Goal: Task Accomplishment & Management: Complete application form

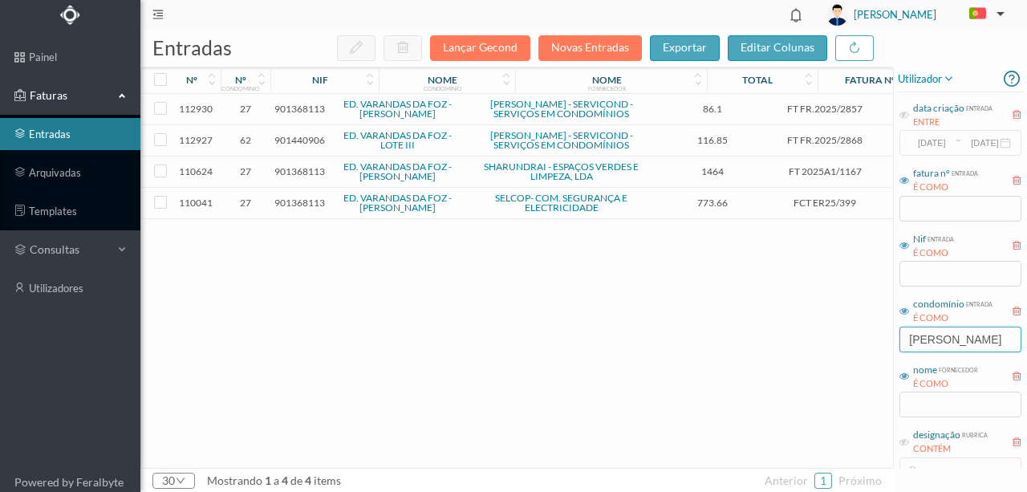
drag, startPoint x: 964, startPoint y: 329, endPoint x: 849, endPoint y: 350, distance: 116.7
click at [851, 350] on div "entradas Lançar Gecond Novas Entradas exportar editar colunas nº nº condomínio …" at bounding box center [583, 261] width 886 height 462
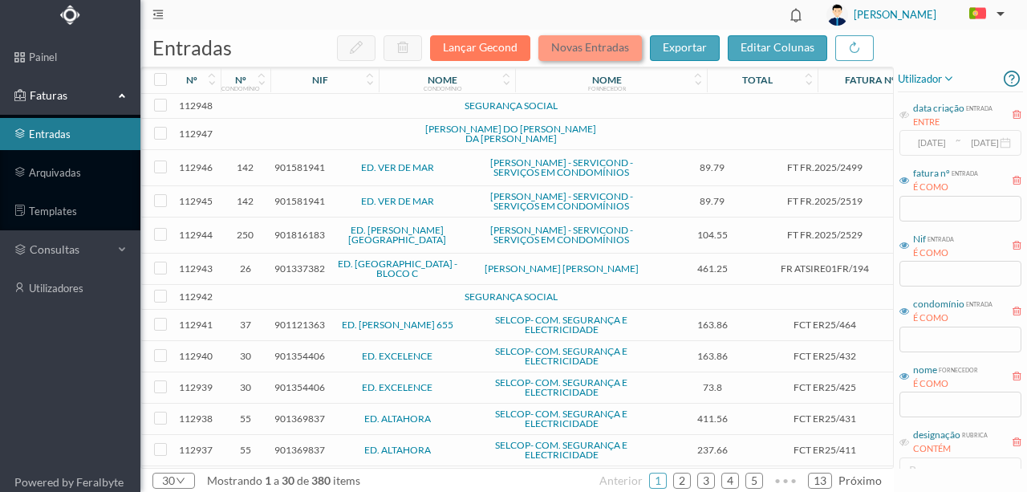
click at [561, 48] on button "Novas Entradas" at bounding box center [589, 48] width 103 height 26
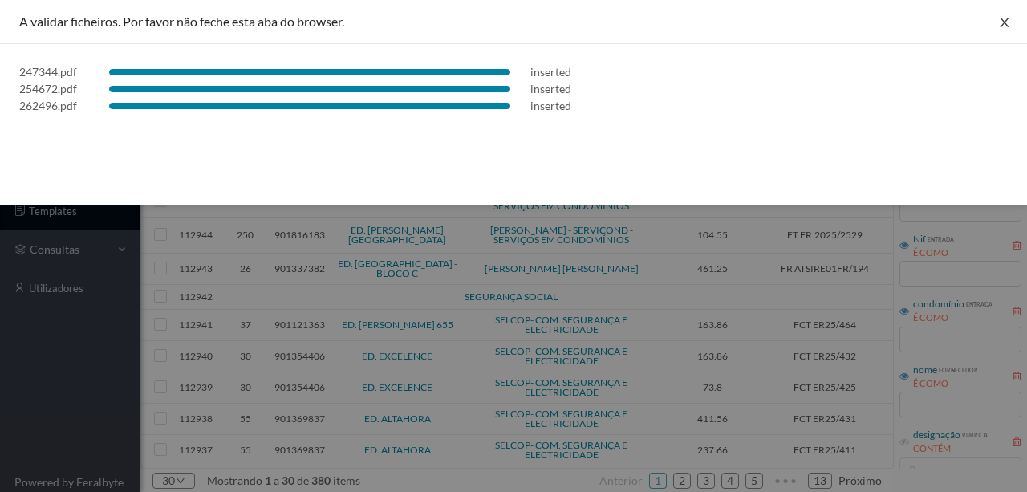
drag, startPoint x: 1010, startPoint y: 18, endPoint x: 994, endPoint y: 26, distance: 17.6
click at [1010, 18] on icon "icon: close" at bounding box center [1004, 22] width 13 height 13
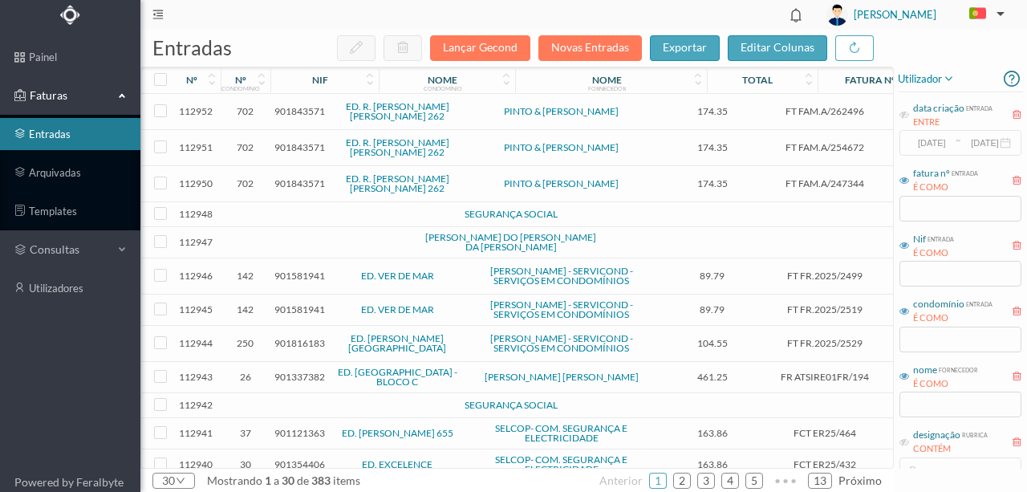
click at [300, 111] on span "901843571" at bounding box center [299, 111] width 51 height 12
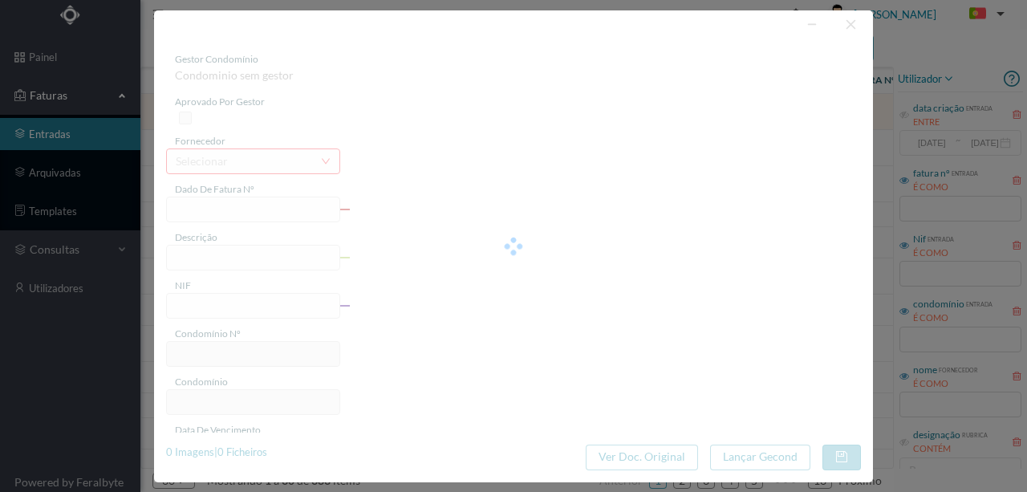
type input "FT FAM.A/262496"
type input "ENS Afaniitonrãa Dravantiva"
type input "901843571"
type input "16-07-2025"
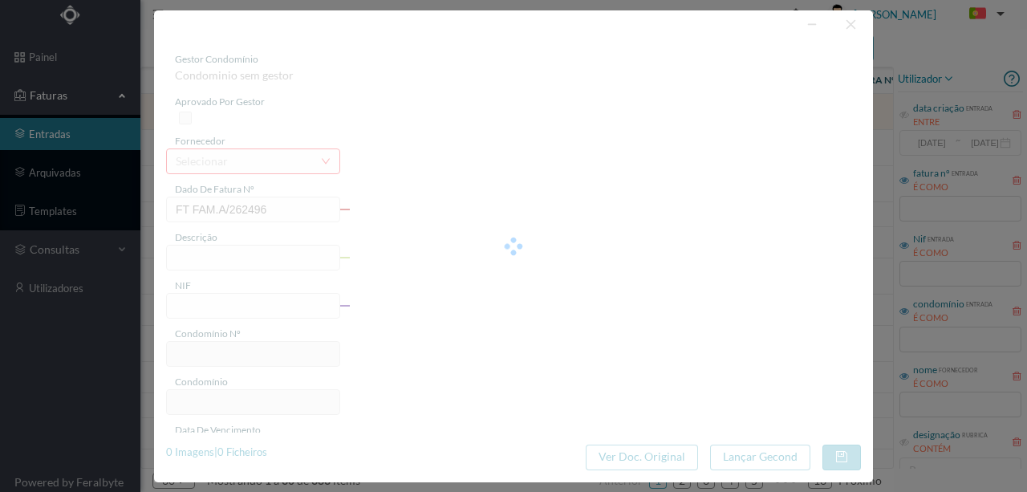
type input "174.35"
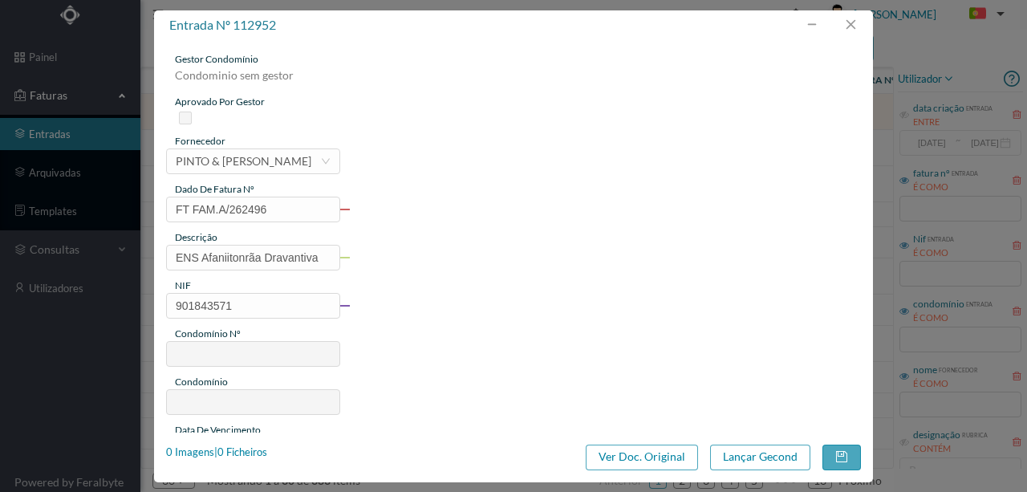
type input "702"
type input "ED. R. DR. MELO LEOTE 262"
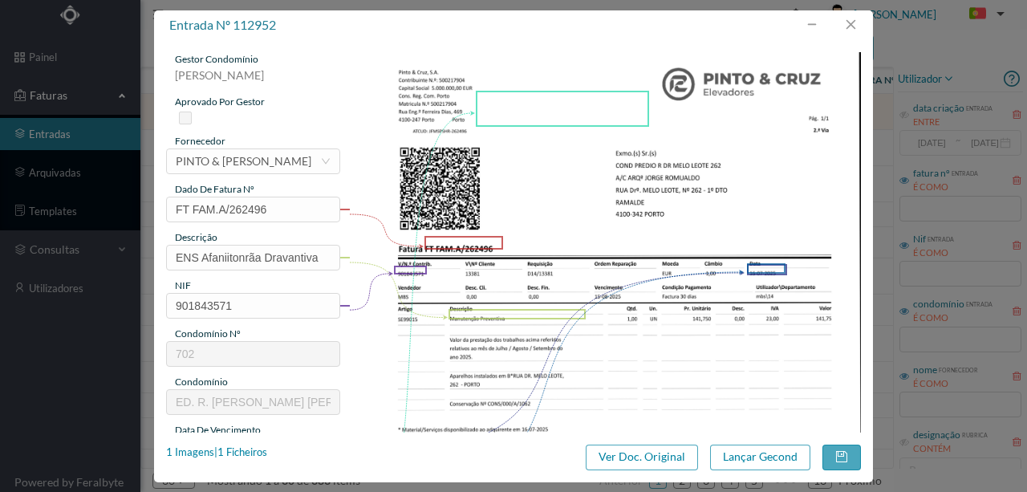
click at [430, 345] on img at bounding box center [605, 413] width 512 height 723
drag, startPoint x: 321, startPoint y: 254, endPoint x: 154, endPoint y: 257, distance: 166.8
click at [155, 258] on div "gestor condomínio Susana Silva aprovado por gestor fornecedor selecionar PINTO …" at bounding box center [513, 236] width 719 height 392
click at [230, 259] on input "Man Elev Julho, Agoto e Setembro 2025" at bounding box center [253, 258] width 174 height 26
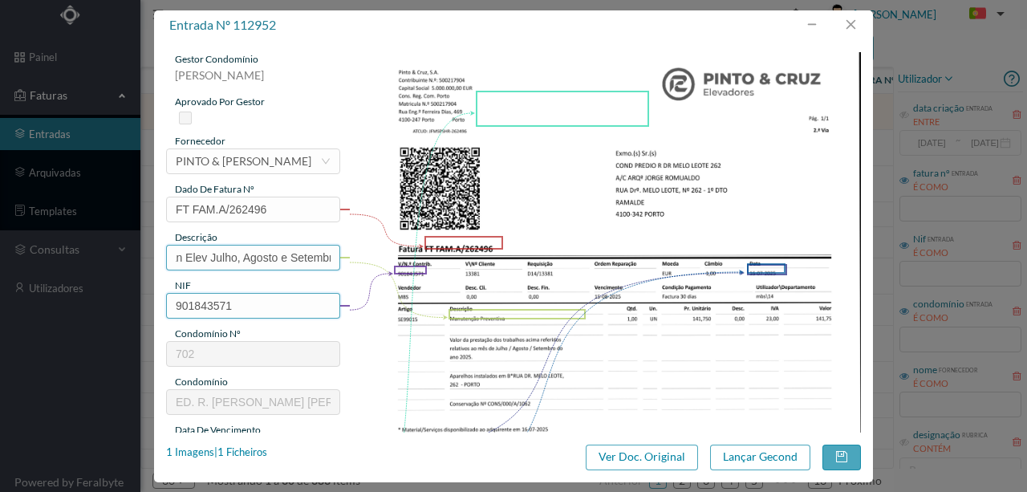
scroll to position [0, 0]
type input "Man Elev Julho, Agosto e Setembro 2025"
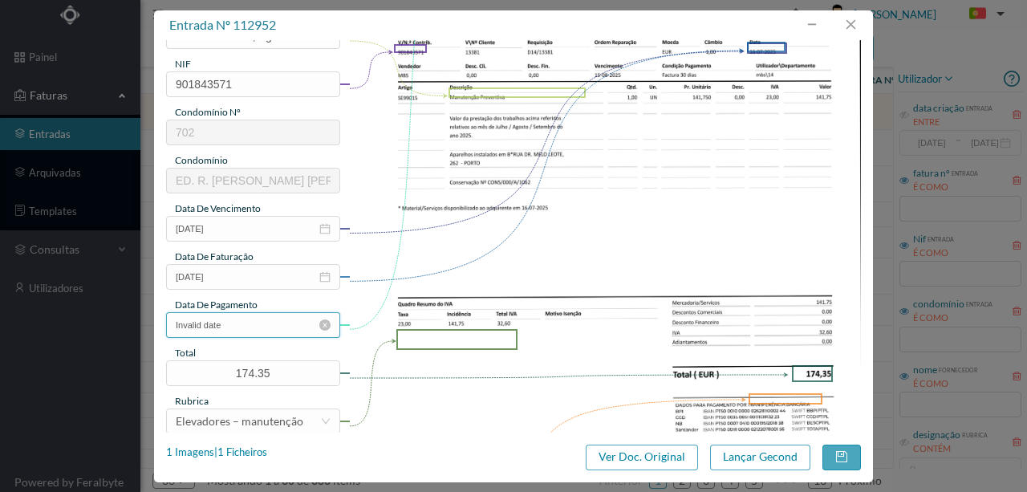
scroll to position [213, 0]
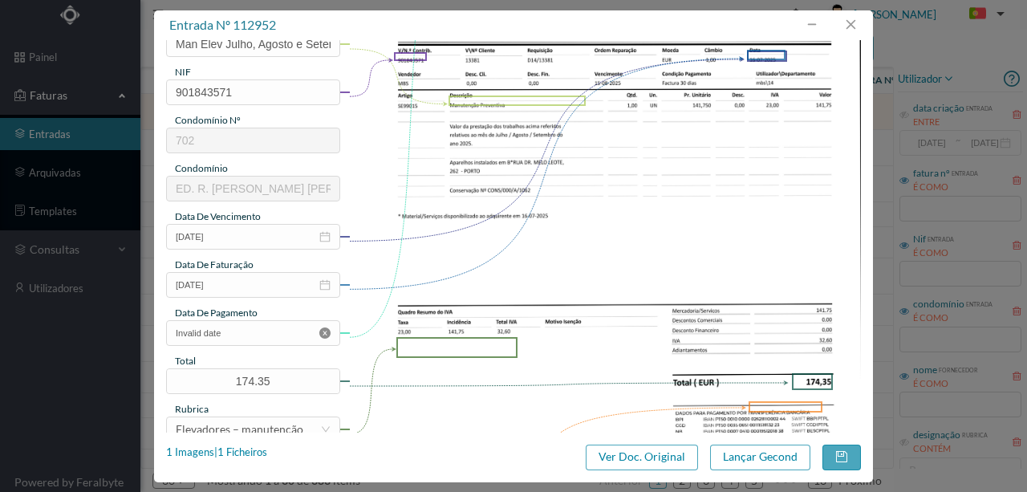
click at [323, 332] on icon "icon: close-circle" at bounding box center [324, 332] width 11 height 11
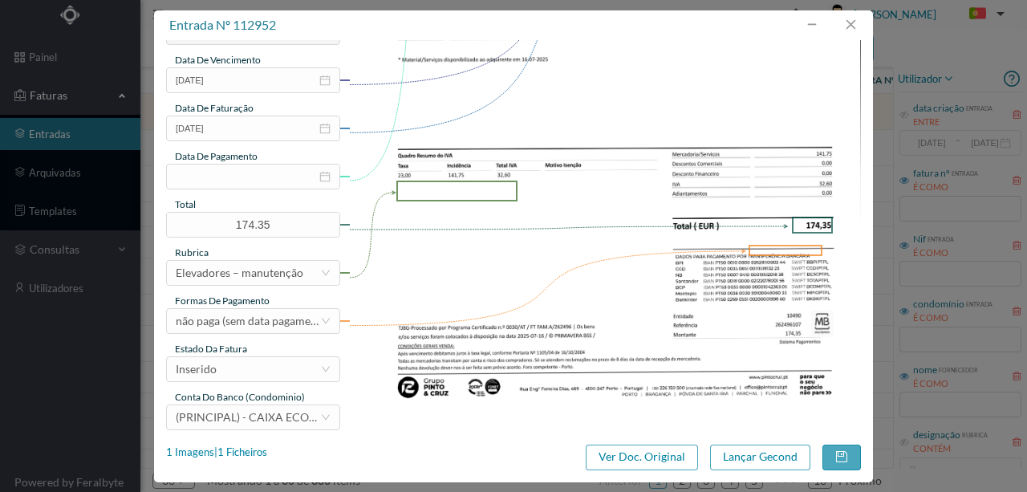
scroll to position [379, 0]
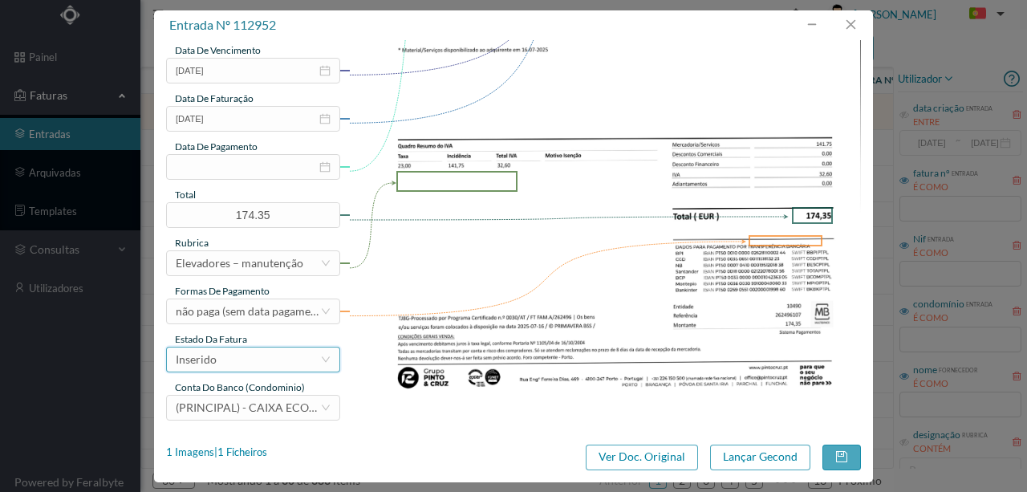
click at [263, 367] on div "Inserido" at bounding box center [248, 359] width 144 height 24
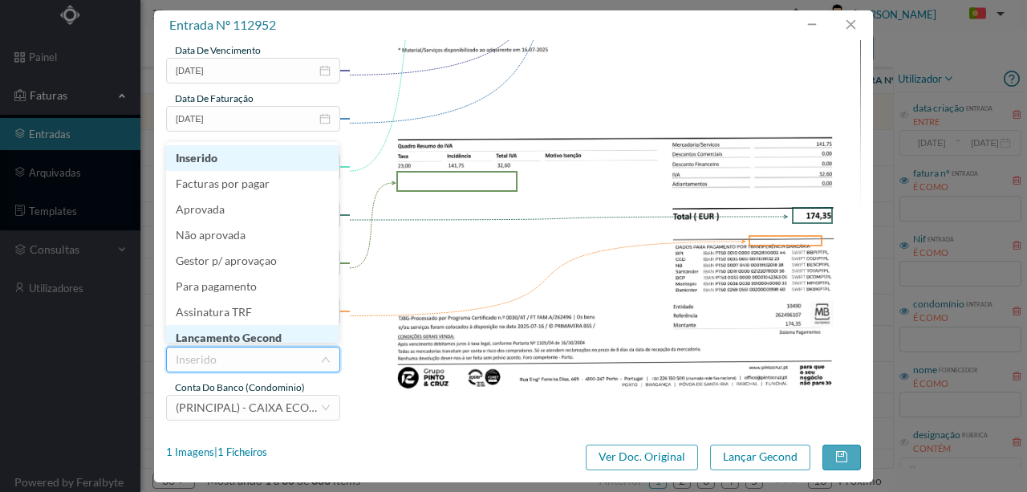
scroll to position [8, 0]
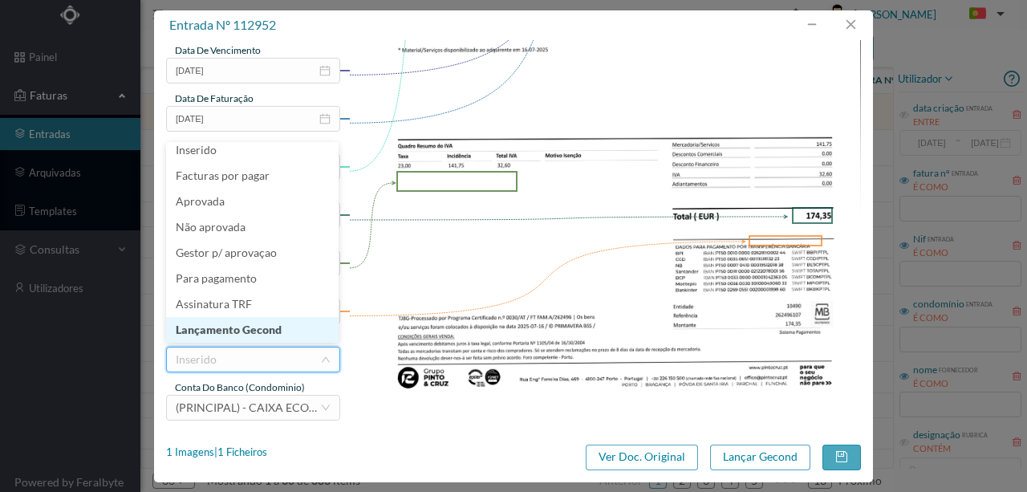
click at [266, 332] on li "Lançamento Gecond" at bounding box center [252, 330] width 172 height 26
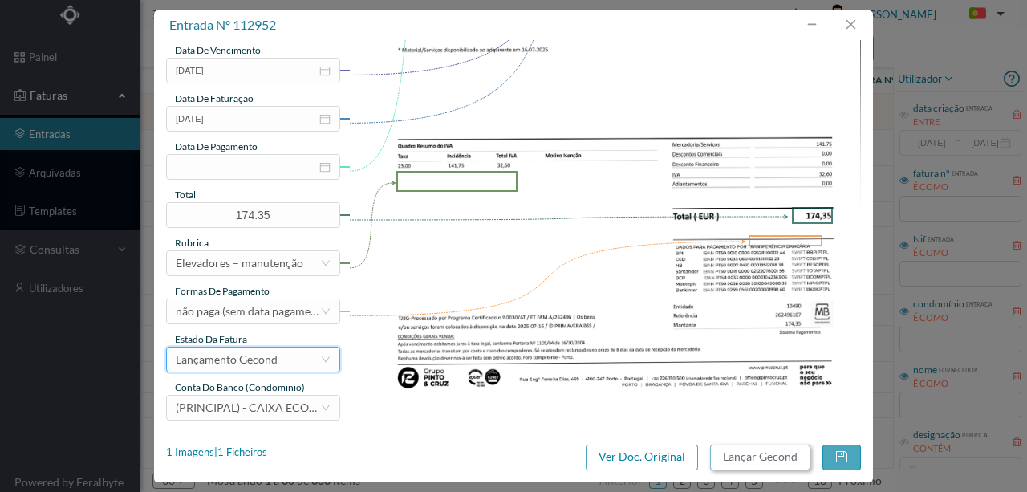
click at [764, 459] on button "Lançar Gecond" at bounding box center [760, 457] width 100 height 26
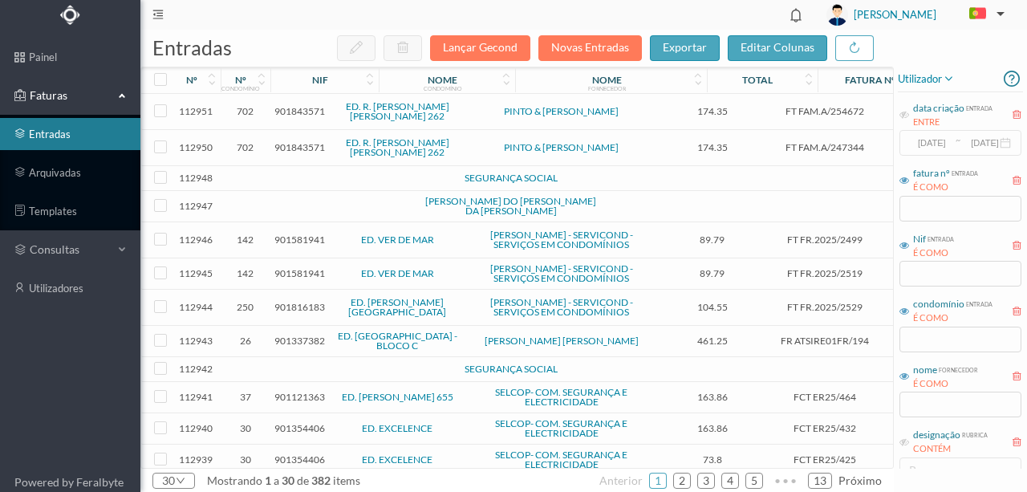
click at [301, 111] on span "901843571" at bounding box center [299, 111] width 51 height 12
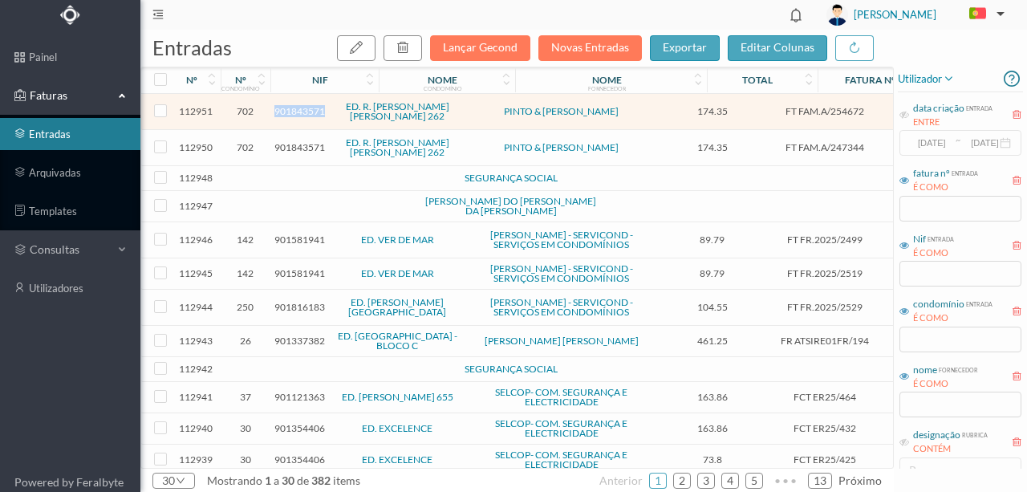
click at [301, 111] on span "901843571" at bounding box center [299, 111] width 51 height 12
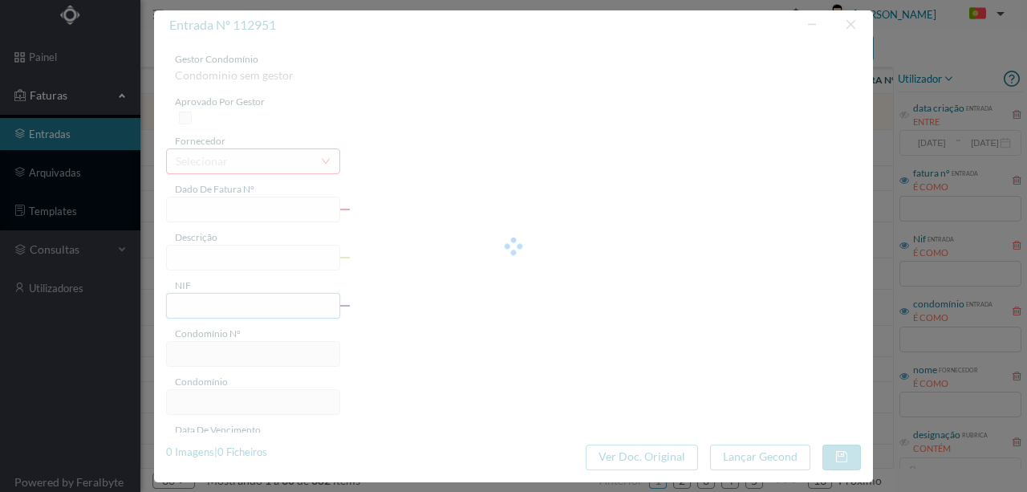
type input "FT FAM.A/254672"
type input "E"
type input "901843571"
type input "16-04-2025"
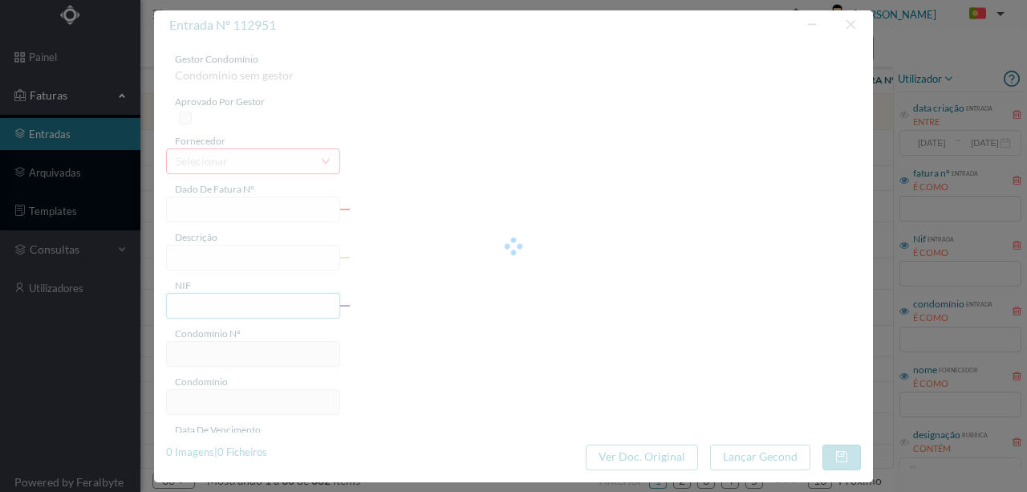
type input "174.35"
type input "702"
type input "ED. R. DR. MELO LEOTE 262"
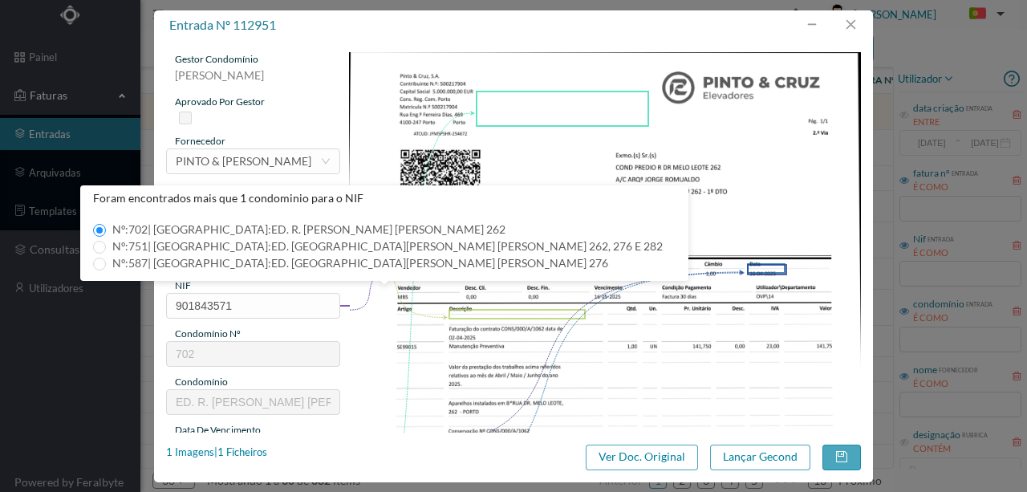
click at [535, 282] on img at bounding box center [605, 413] width 512 height 723
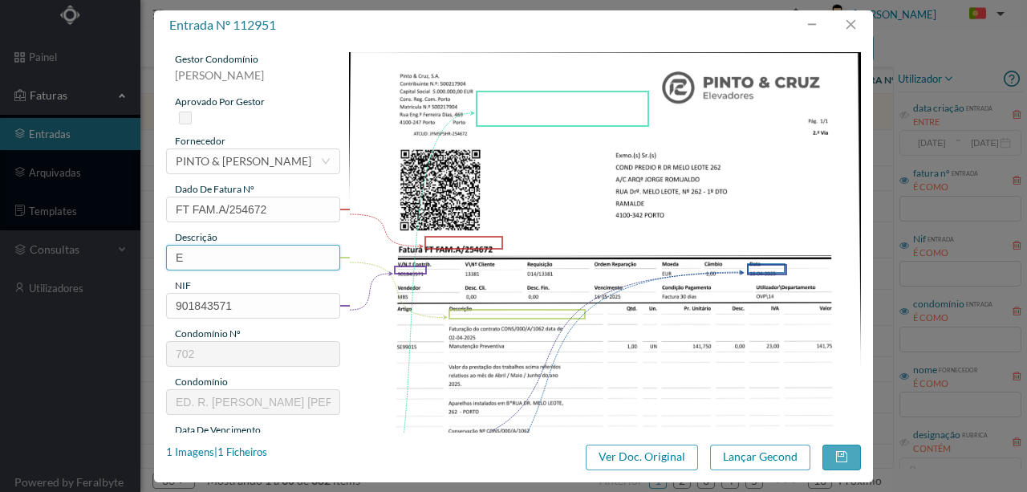
drag, startPoint x: 207, startPoint y: 253, endPoint x: 146, endPoint y: 253, distance: 61.0
click at [146, 253] on div "entrada nº 112951 gestor condomínio Susana Silva aprovado por gestor fornecedor…" at bounding box center [513, 246] width 1027 height 492
click at [245, 260] on input "Man Elev (Abril, MAio e Junho 2025)" at bounding box center [253, 258] width 174 height 26
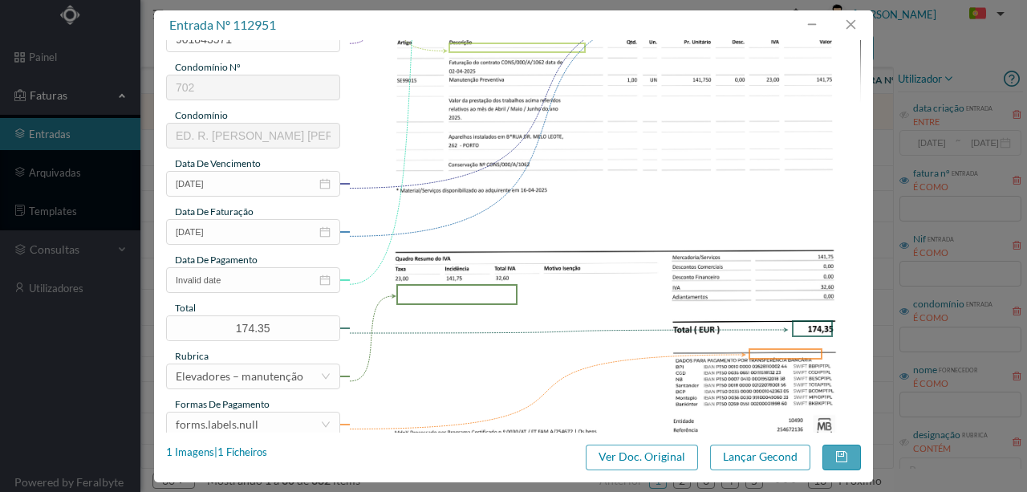
scroll to position [267, 0]
type input "Man Elev (Abril, Maio e Junho 2025)"
click at [325, 277] on icon "icon: close-circle" at bounding box center [324, 278] width 11 height 11
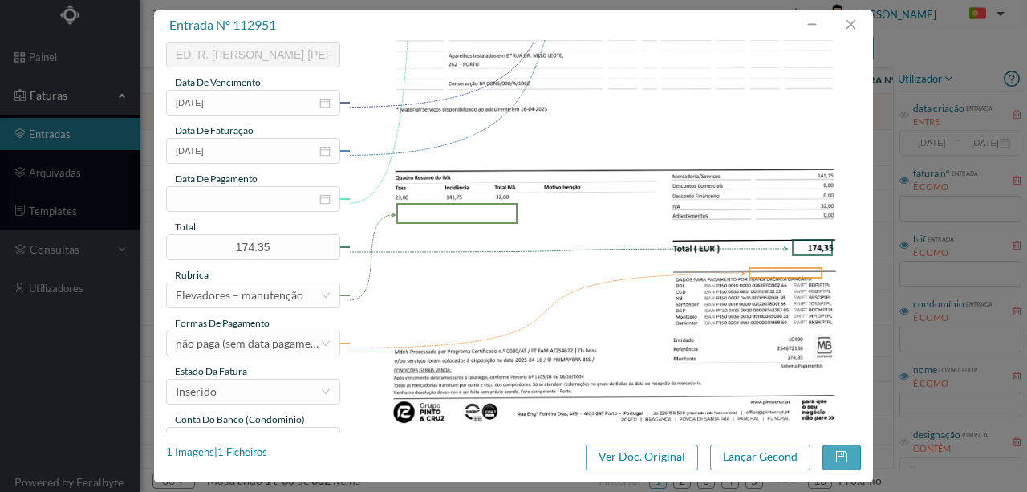
scroll to position [379, 0]
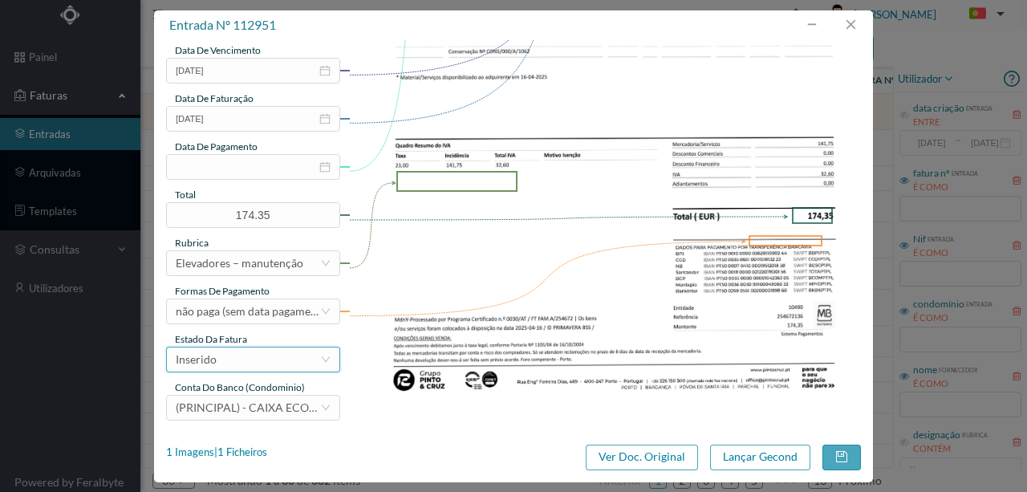
click at [261, 362] on div "Inserido" at bounding box center [248, 359] width 144 height 24
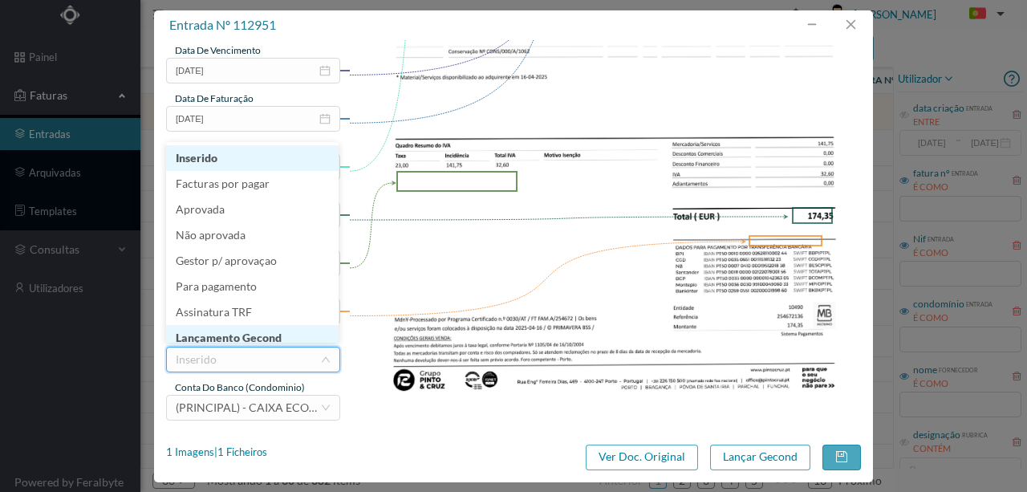
scroll to position [8, 0]
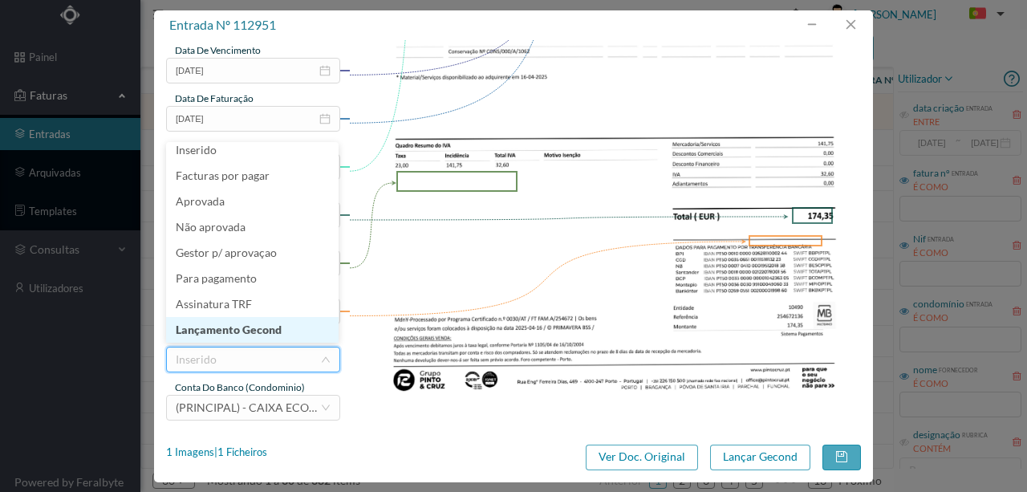
click at [264, 329] on li "Lançamento Gecond" at bounding box center [252, 330] width 172 height 26
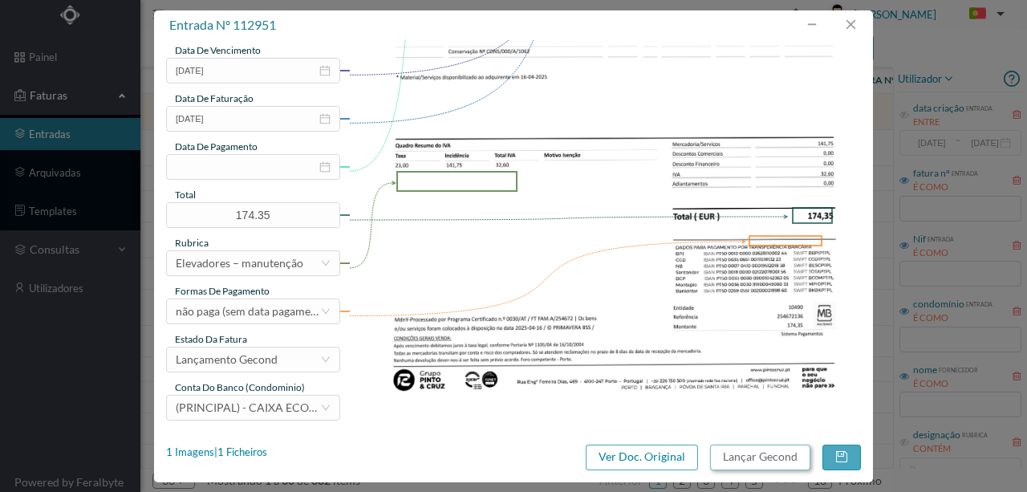
click at [770, 457] on button "Lançar Gecond" at bounding box center [760, 457] width 100 height 26
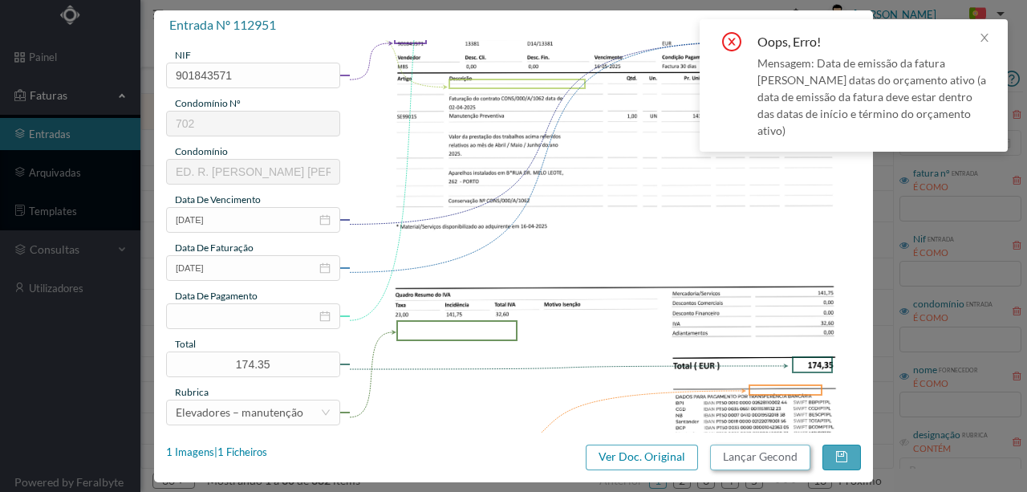
scroll to position [219, 0]
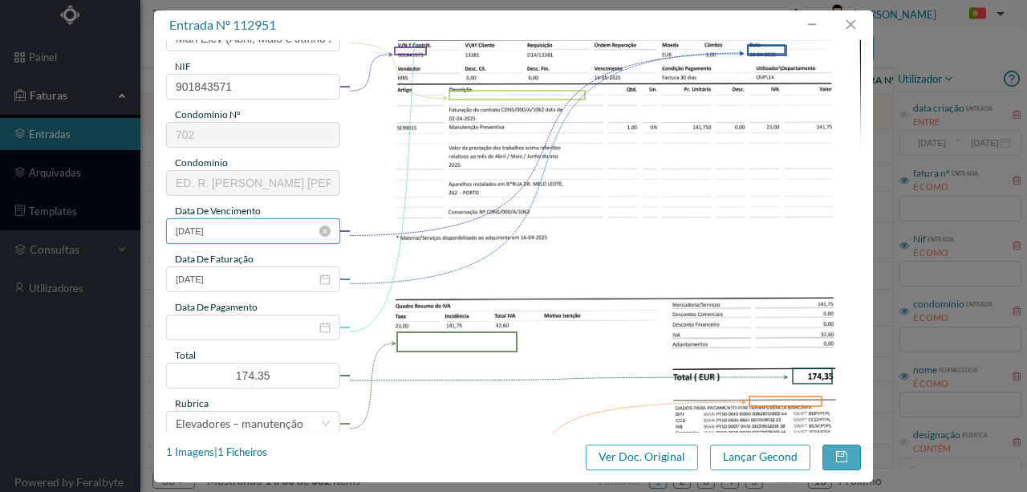
click at [239, 236] on input "16-04-2025" at bounding box center [253, 231] width 174 height 26
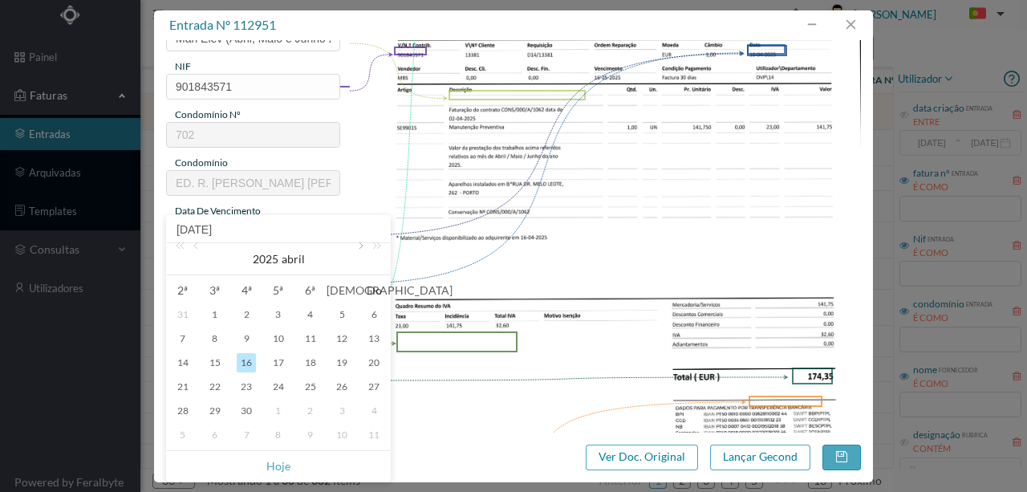
click at [356, 250] on link at bounding box center [359, 259] width 14 height 32
click at [277, 313] on div "1" at bounding box center [278, 314] width 19 height 19
type input "01-05-2025"
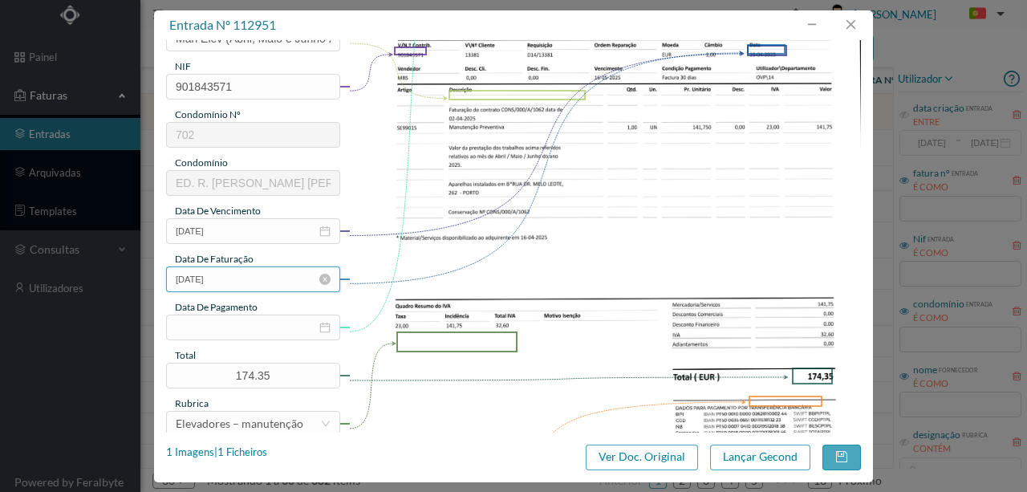
click at [250, 279] on input "16-04-2025" at bounding box center [253, 279] width 174 height 26
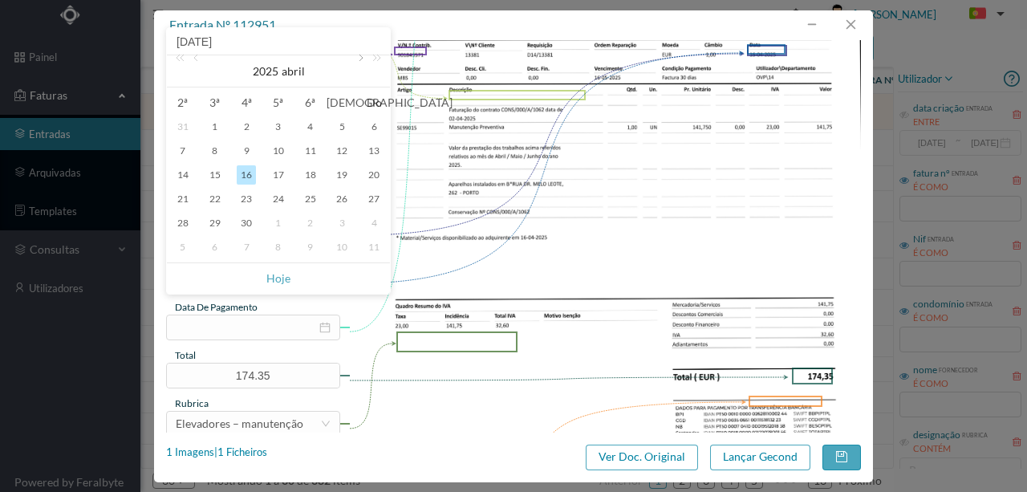
click at [360, 57] on link at bounding box center [359, 71] width 14 height 32
click at [281, 128] on div "1" at bounding box center [278, 126] width 19 height 19
type input "01-05-2025"
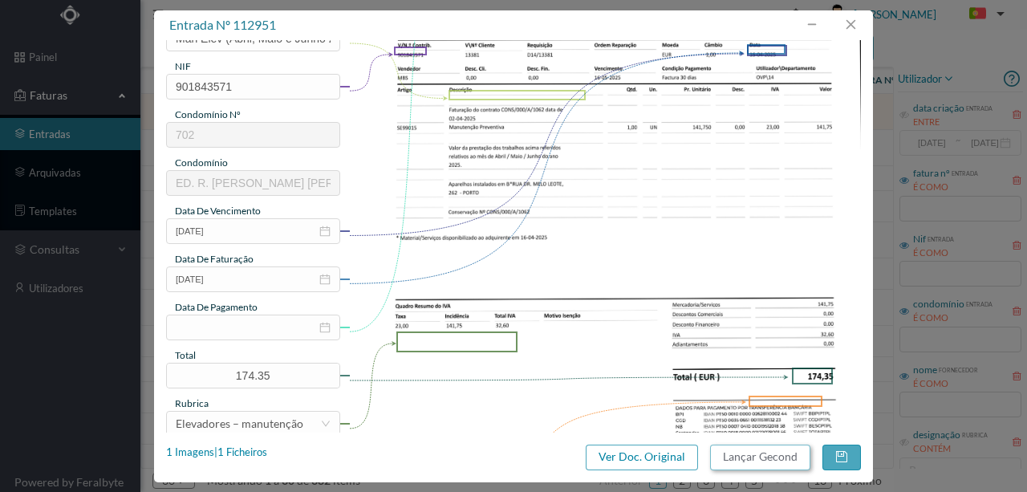
click at [738, 454] on button "Lançar Gecond" at bounding box center [760, 457] width 100 height 26
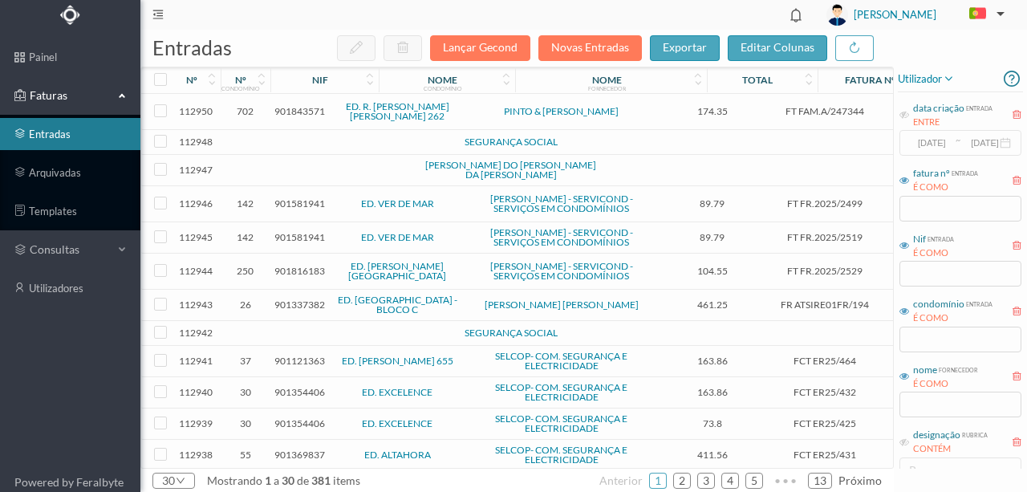
click at [284, 110] on span "901843571" at bounding box center [299, 111] width 51 height 12
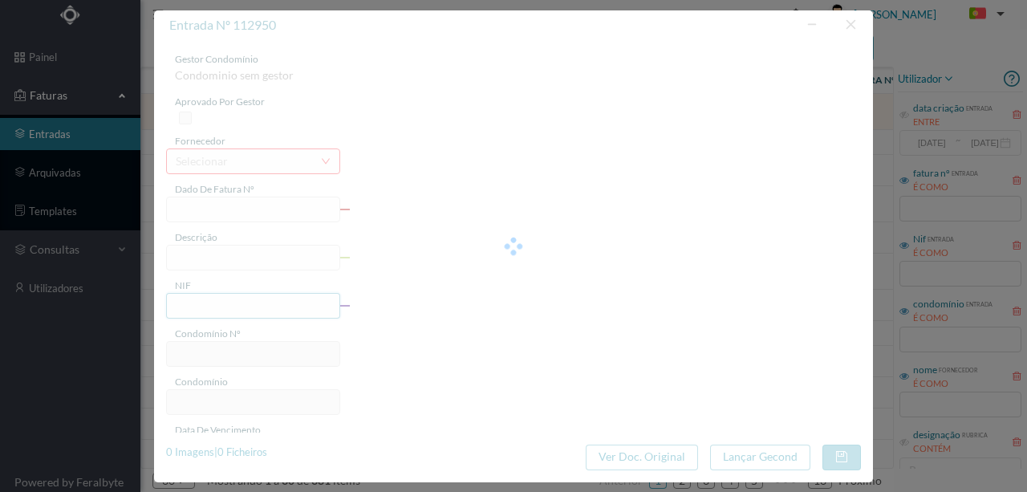
type input "FT FAM.A/247344"
type input "901843571"
type input "29-01-2025"
type input "174.35"
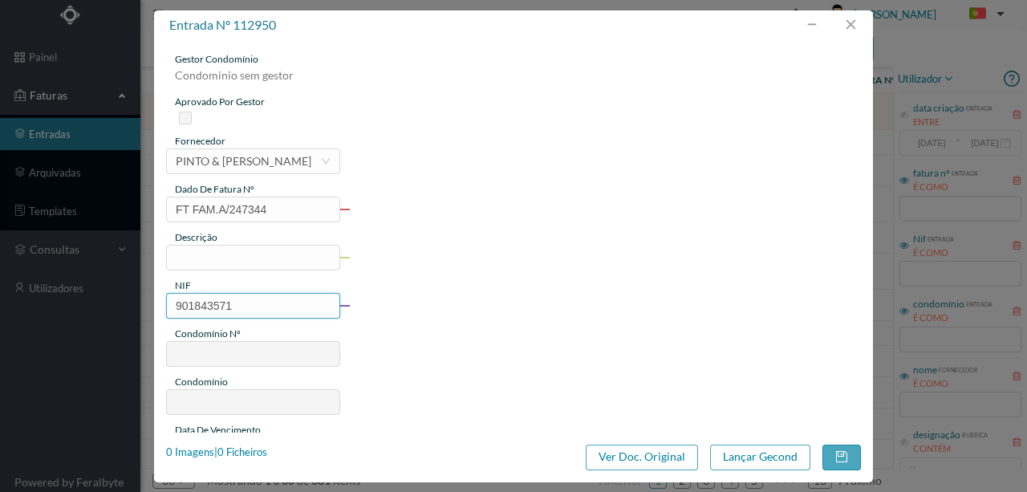
type input "702"
type input "ED. R. DR. MELO LEOTE 262"
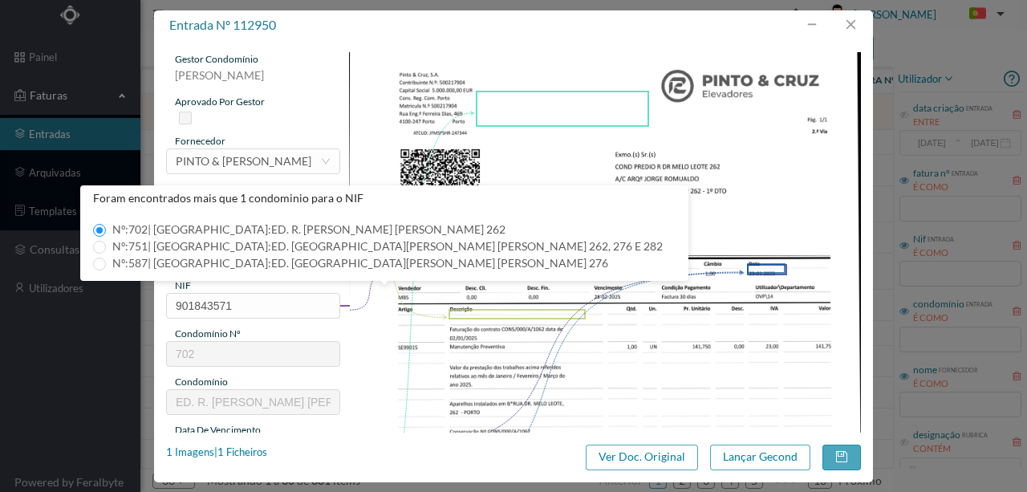
click at [529, 323] on img at bounding box center [605, 413] width 512 height 723
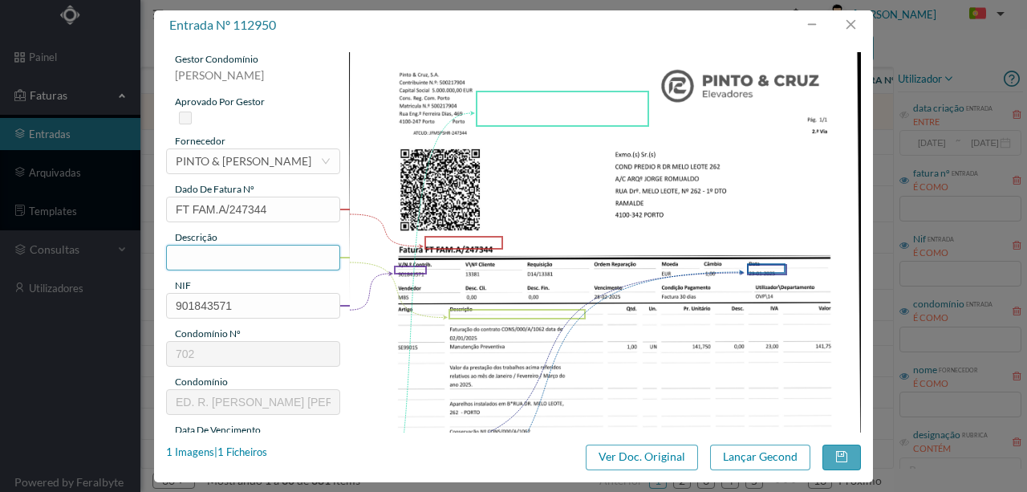
click at [198, 261] on input "text" at bounding box center [253, 258] width 174 height 26
click at [225, 259] on input "Man Elev Fevereiro, Março e Abril 2025" at bounding box center [253, 258] width 174 height 26
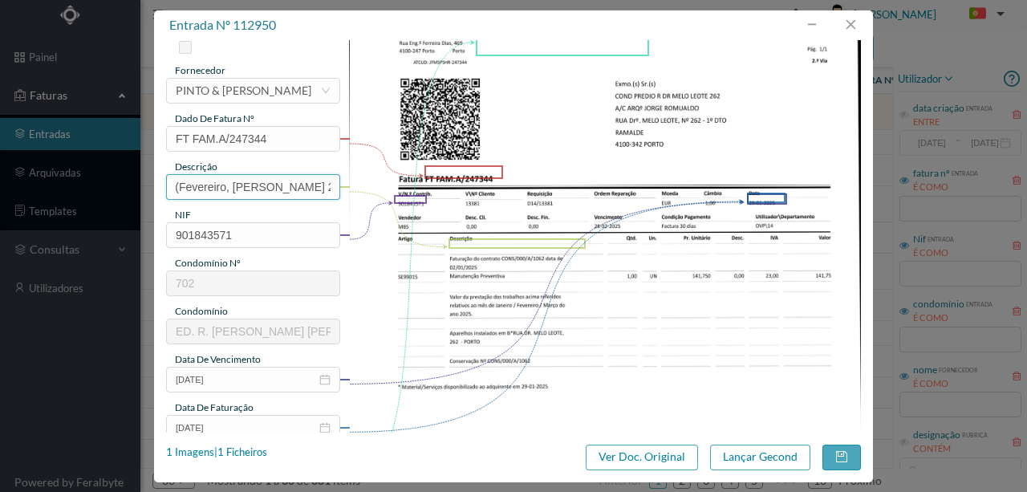
scroll to position [160, 0]
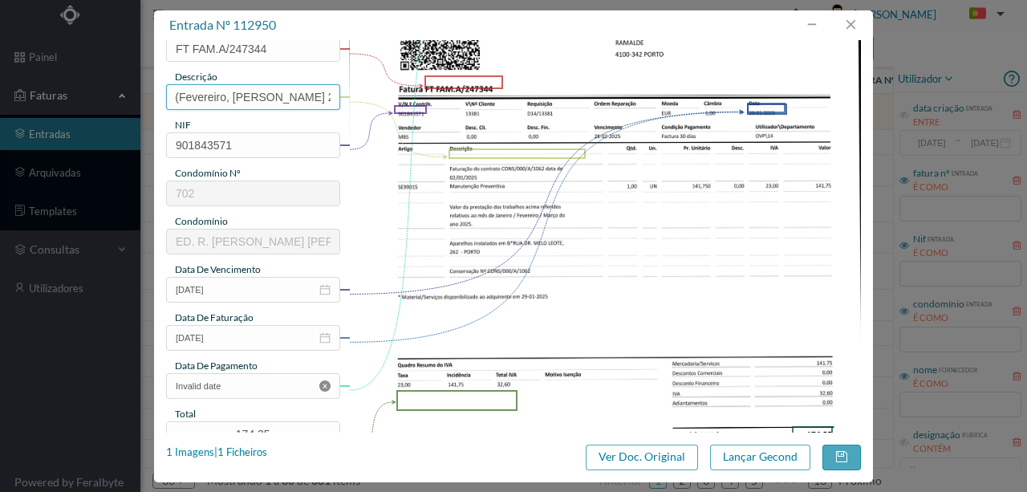
type input "Man Elev (Fevereiro, Março e Abril 2025)"
click at [324, 387] on icon "icon: close-circle" at bounding box center [324, 385] width 11 height 11
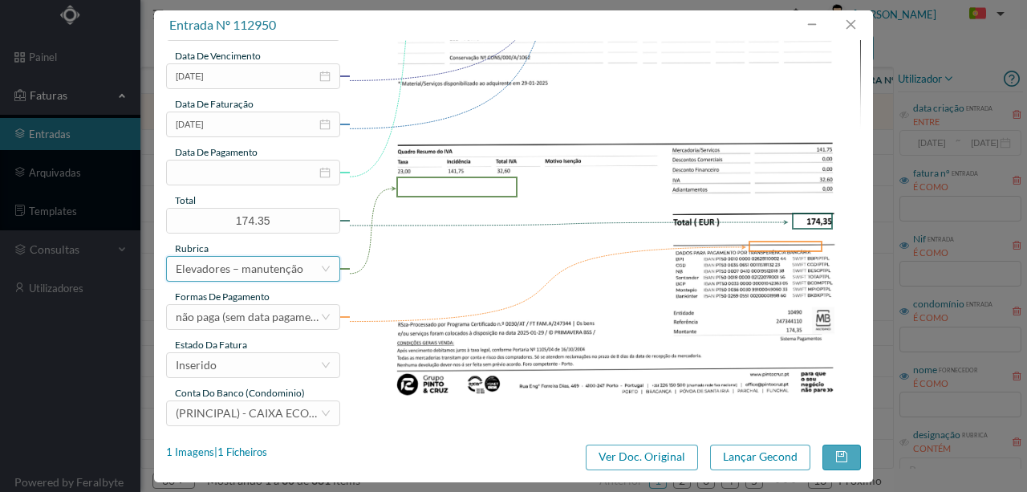
scroll to position [379, 0]
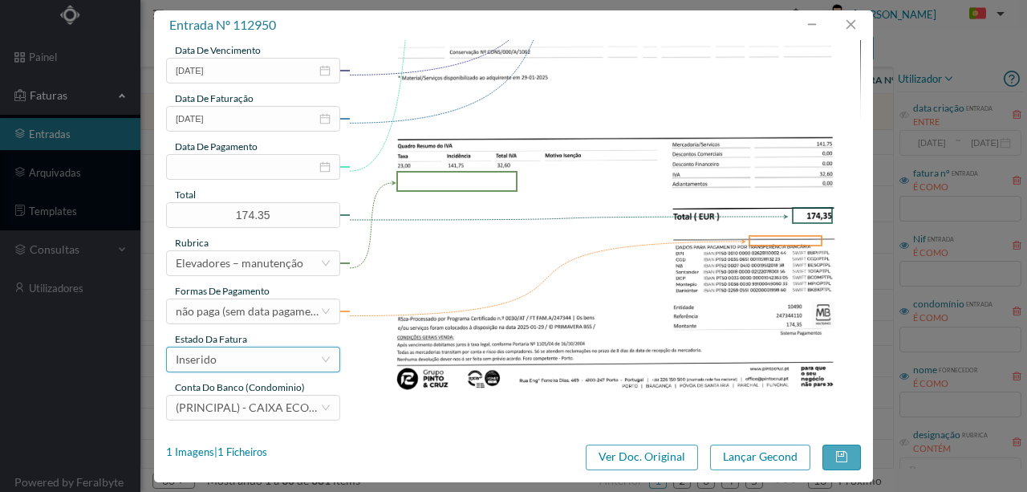
click at [237, 358] on div "Inserido" at bounding box center [248, 359] width 144 height 24
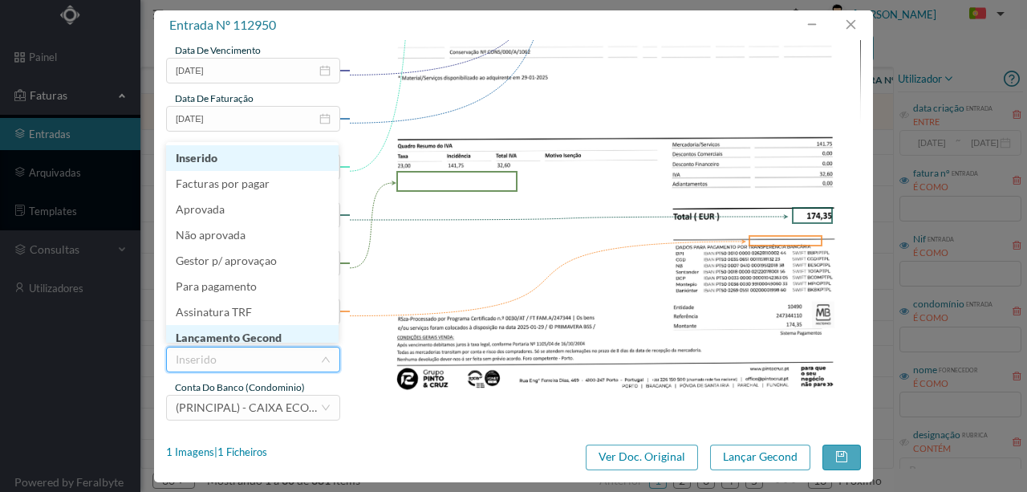
scroll to position [8, 0]
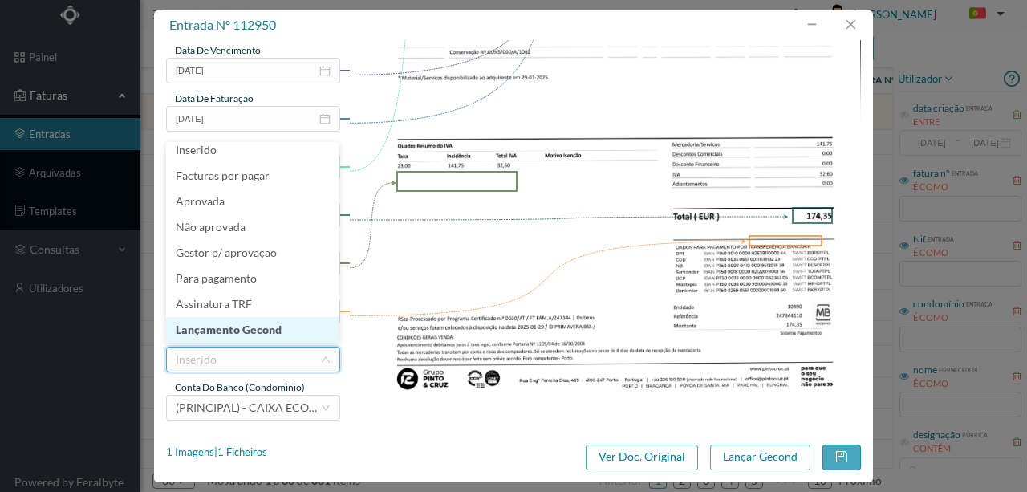
click at [259, 330] on li "Lançamento Gecond" at bounding box center [252, 330] width 172 height 26
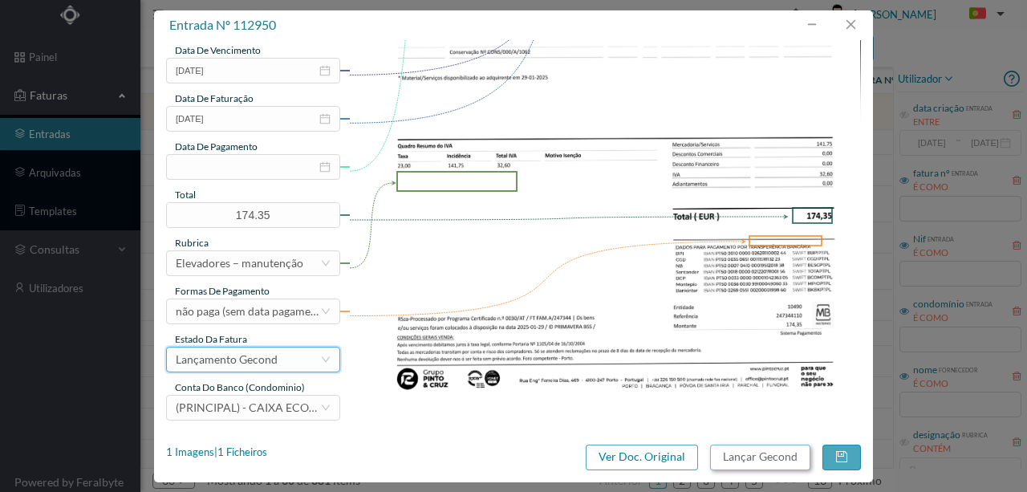
click at [740, 456] on button "Lançar Gecond" at bounding box center [760, 457] width 100 height 26
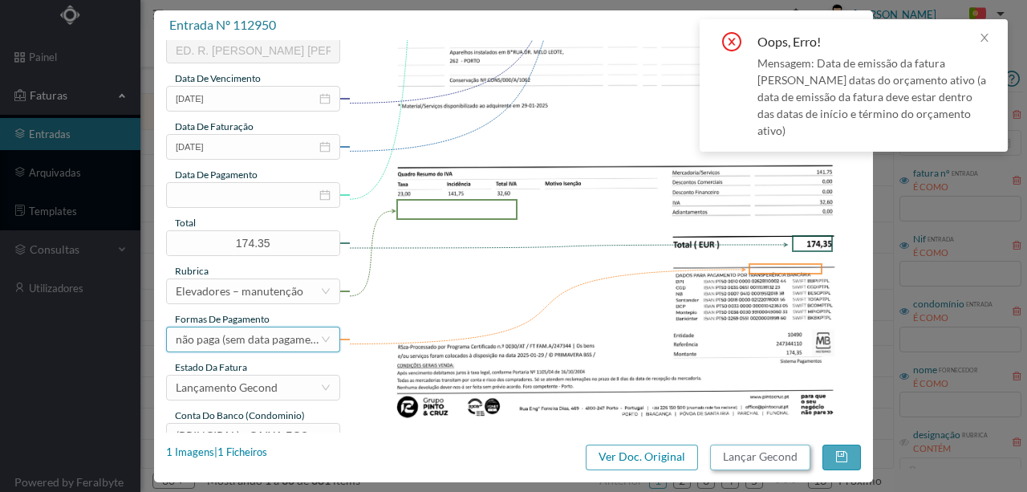
scroll to position [273, 0]
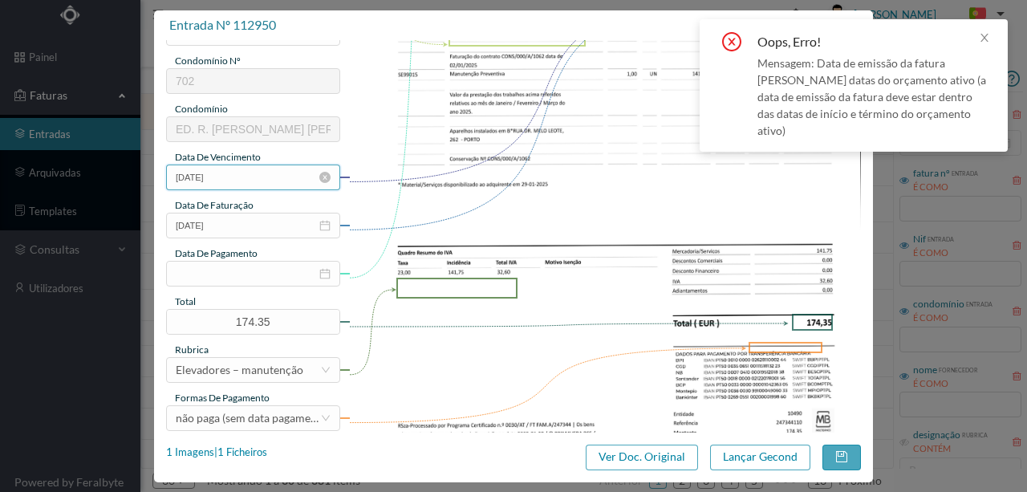
click at [250, 184] on input "29-01-2025" at bounding box center [253, 177] width 174 height 26
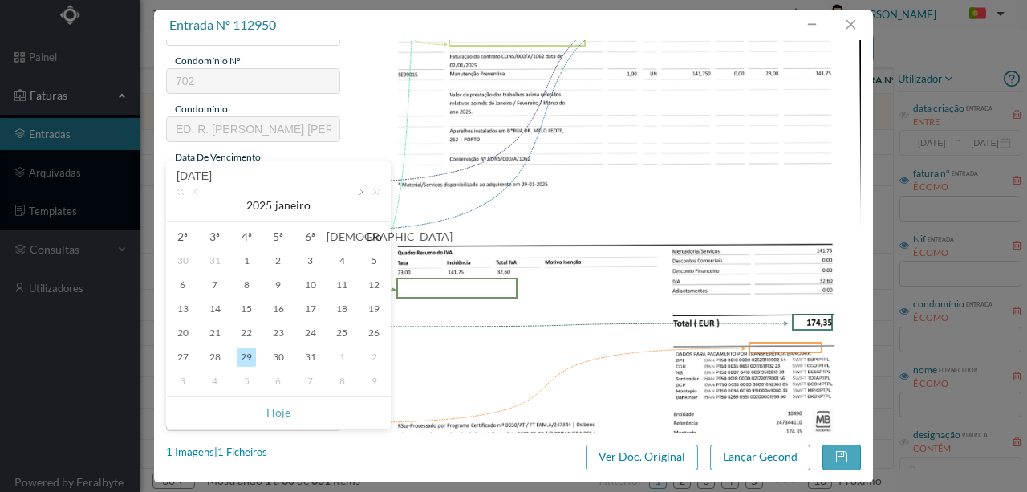
click at [358, 189] on link at bounding box center [359, 205] width 14 height 32
click at [278, 259] on div "1" at bounding box center [278, 260] width 19 height 19
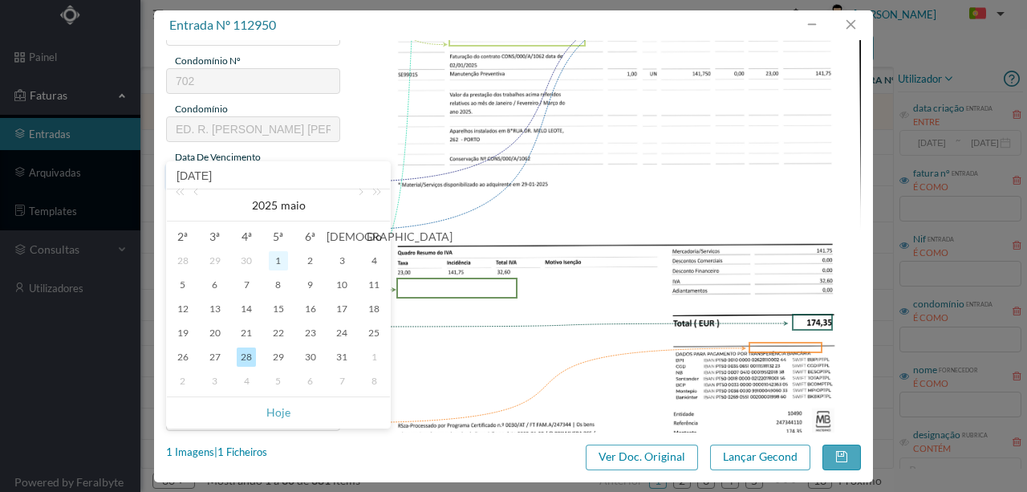
type input "01-05-2025"
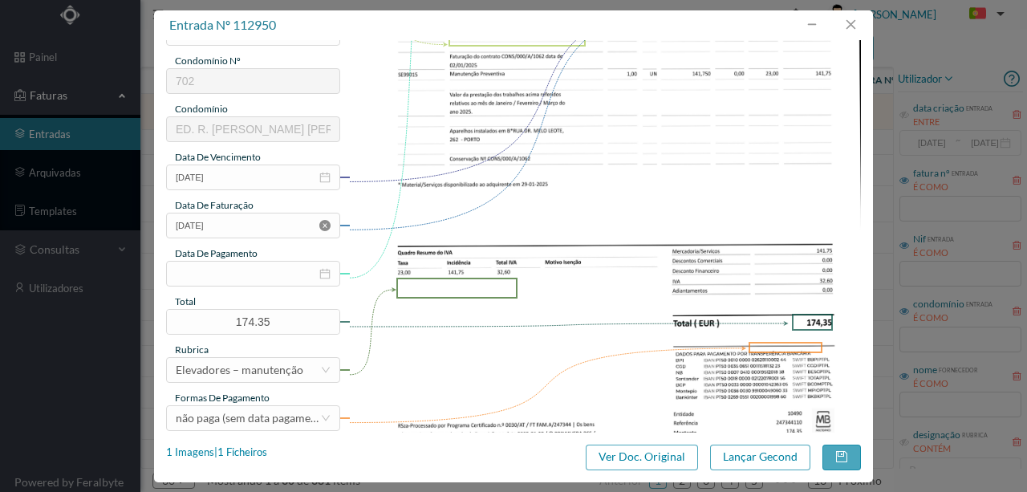
click at [327, 223] on icon "icon: close-circle" at bounding box center [324, 225] width 11 height 11
click at [300, 231] on input at bounding box center [253, 226] width 174 height 26
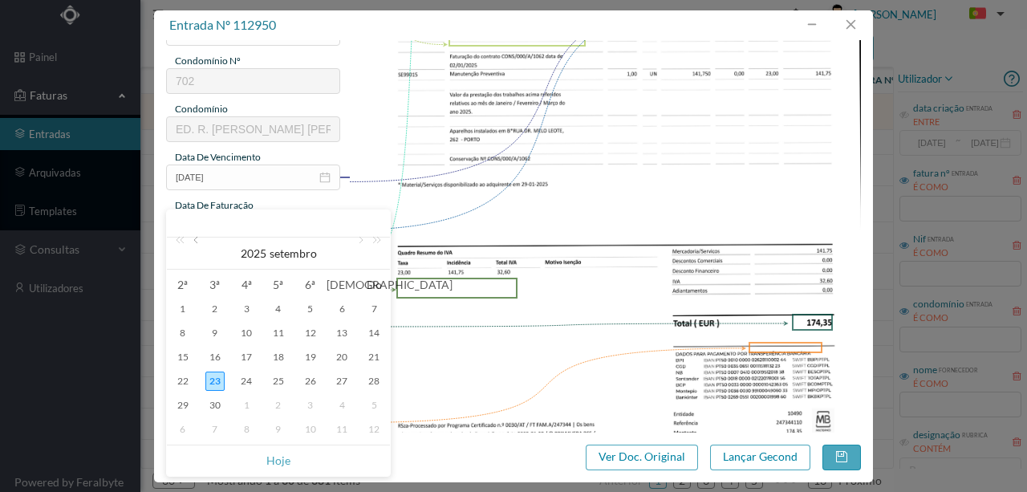
click at [198, 243] on link at bounding box center [197, 253] width 14 height 32
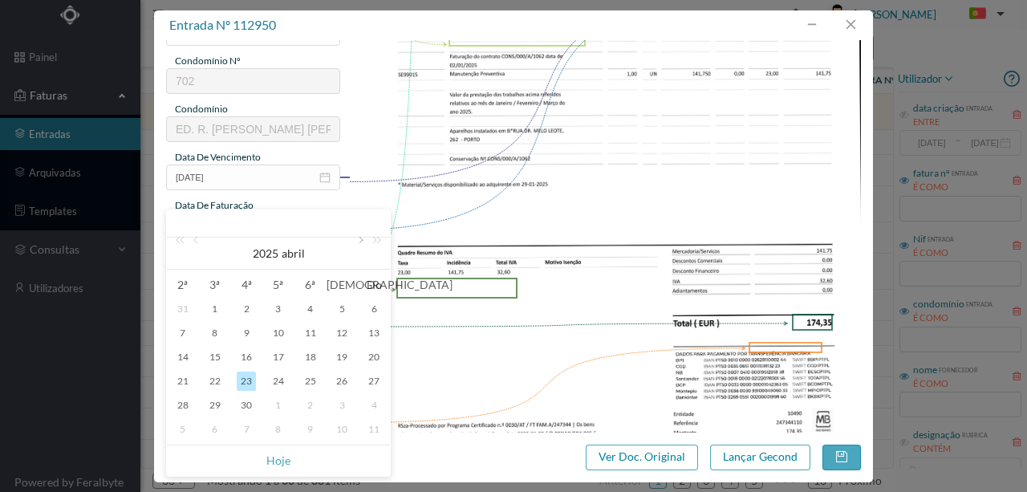
click at [354, 237] on link at bounding box center [359, 253] width 14 height 32
click at [279, 306] on div "1" at bounding box center [278, 308] width 19 height 19
type input "01-05-2025"
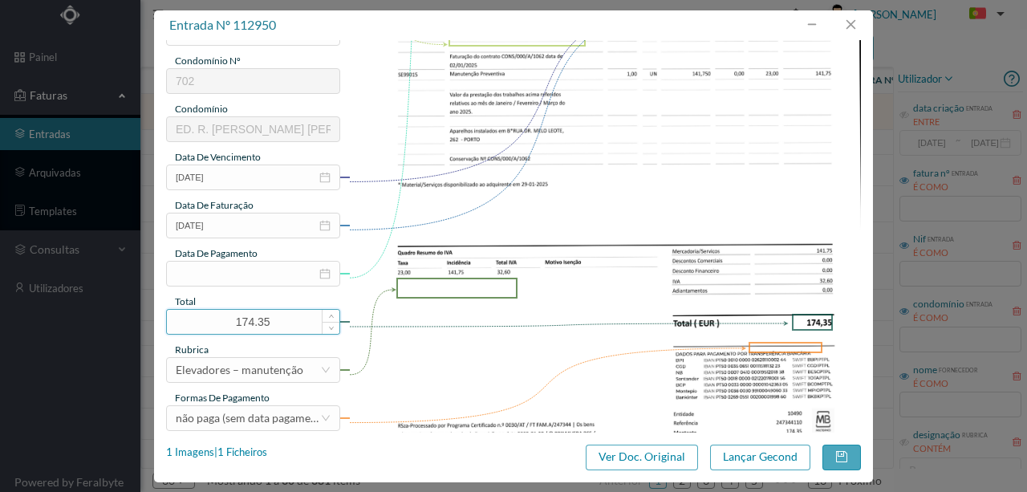
click at [249, 318] on input "174.35" at bounding box center [253, 322] width 172 height 24
click at [303, 270] on input at bounding box center [253, 274] width 174 height 26
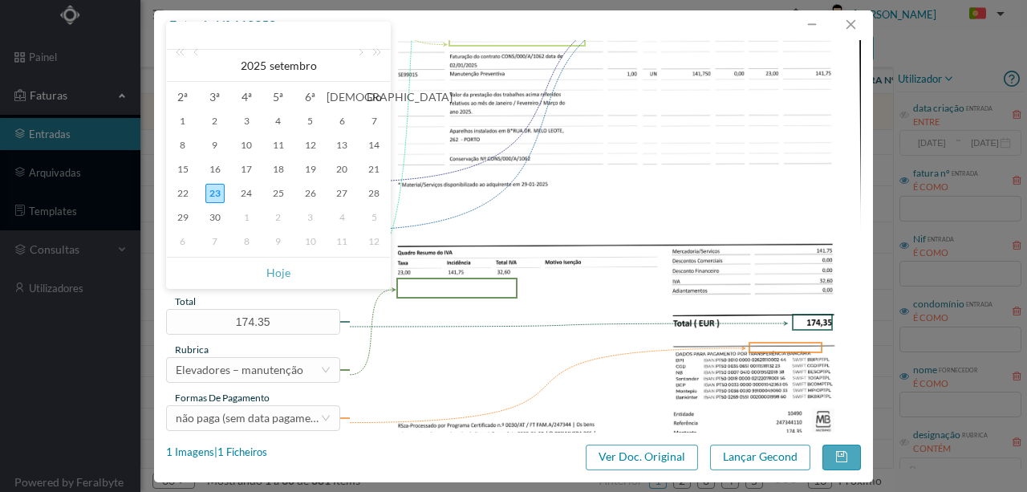
click at [393, 337] on img at bounding box center [605, 140] width 512 height 723
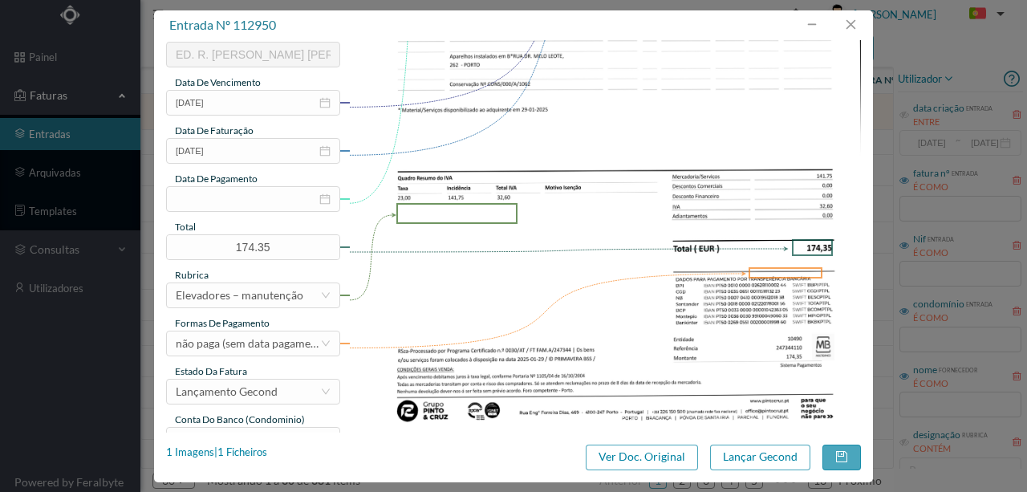
scroll to position [379, 0]
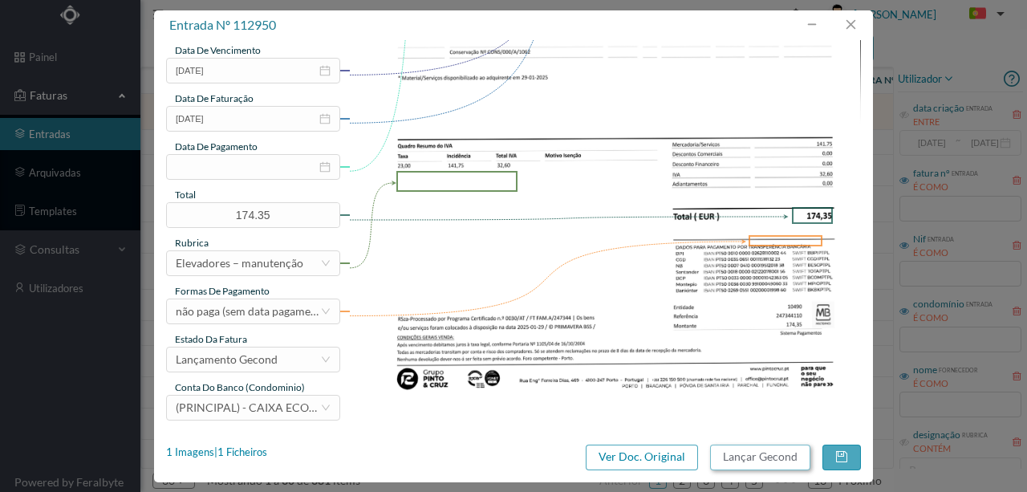
click at [734, 457] on button "Lançar Gecond" at bounding box center [760, 457] width 100 height 26
